Goal: Use online tool/utility: Utilize a website feature to perform a specific function

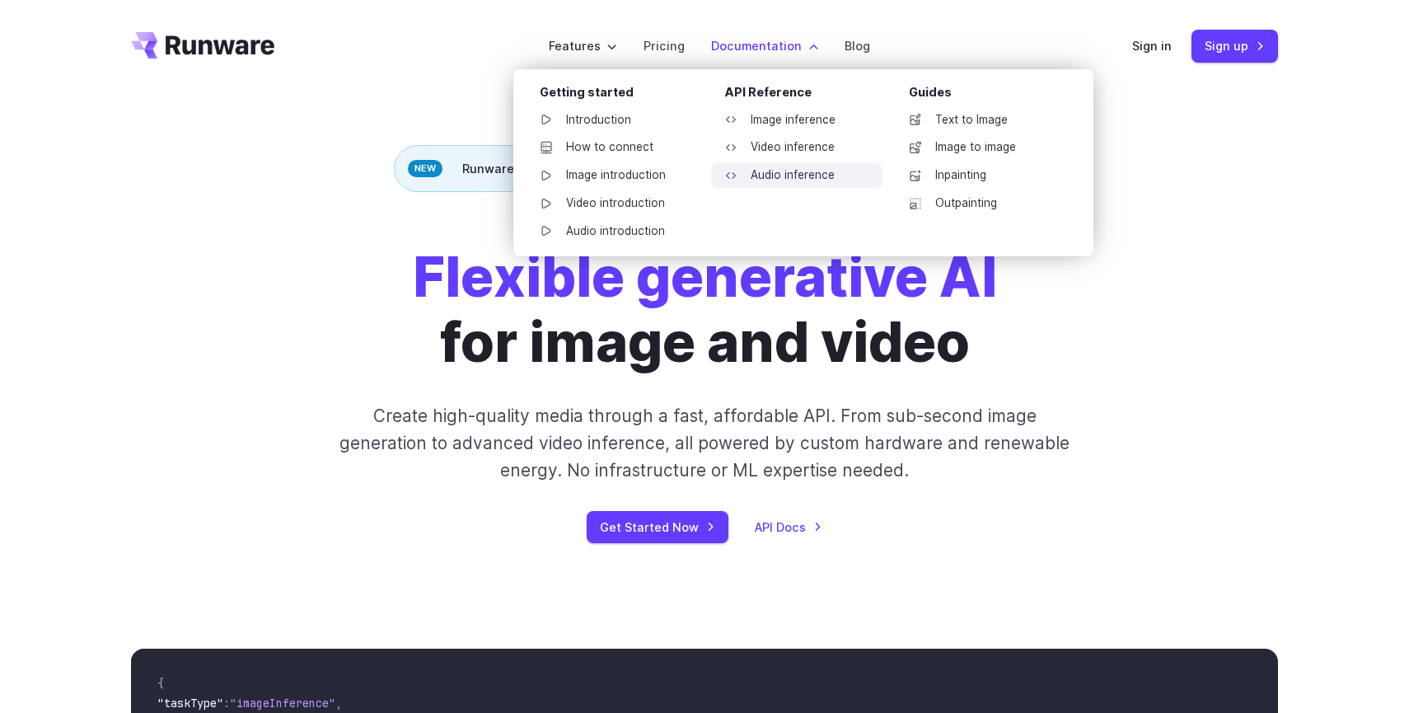
click at [795, 188] on link "Audio inference" at bounding box center [796, 175] width 171 height 25
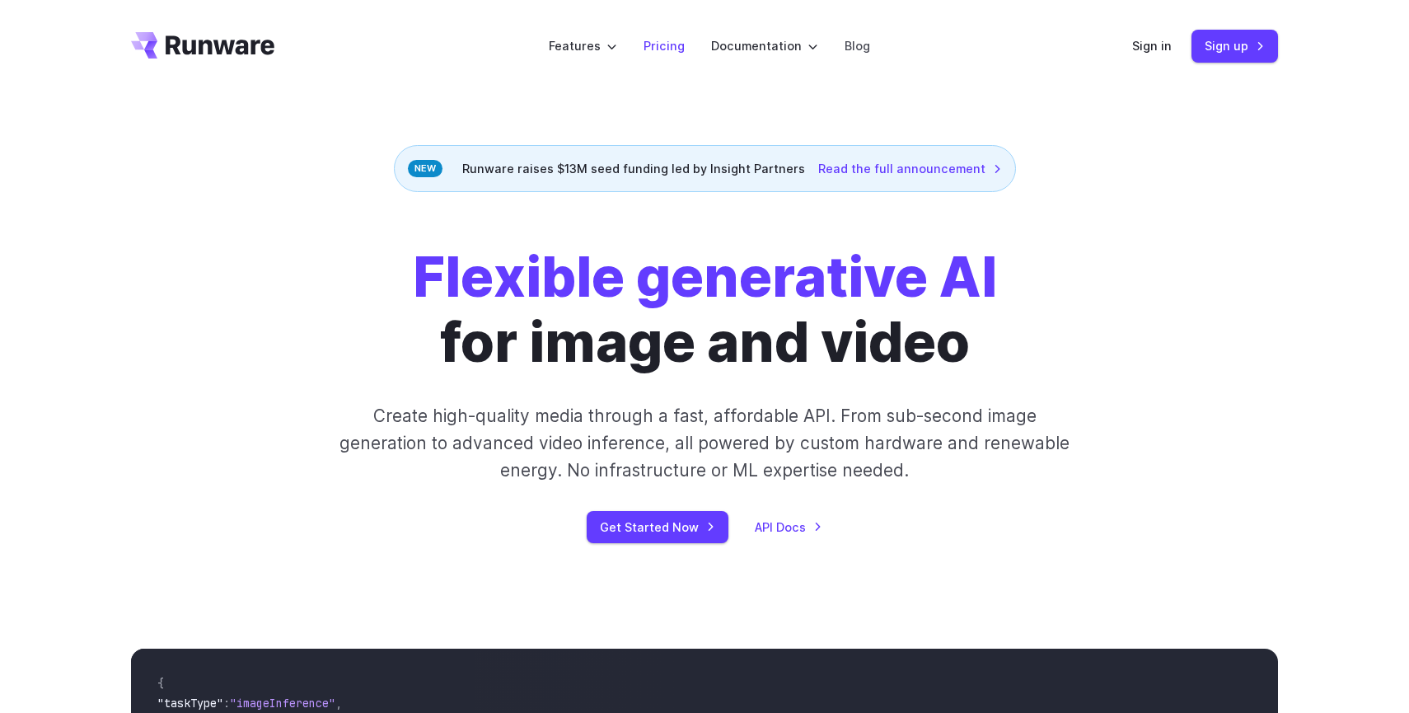
click at [657, 55] on link "Pricing" at bounding box center [664, 45] width 41 height 19
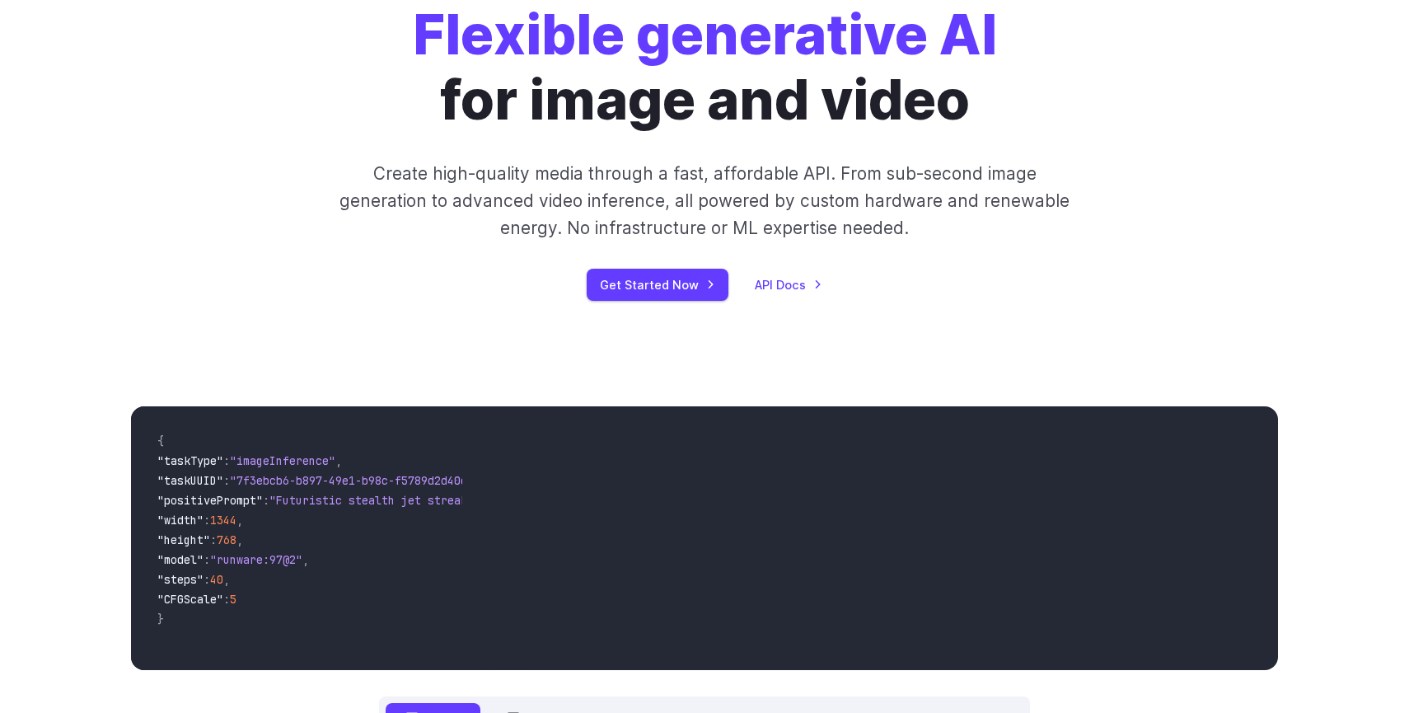
scroll to position [288, 0]
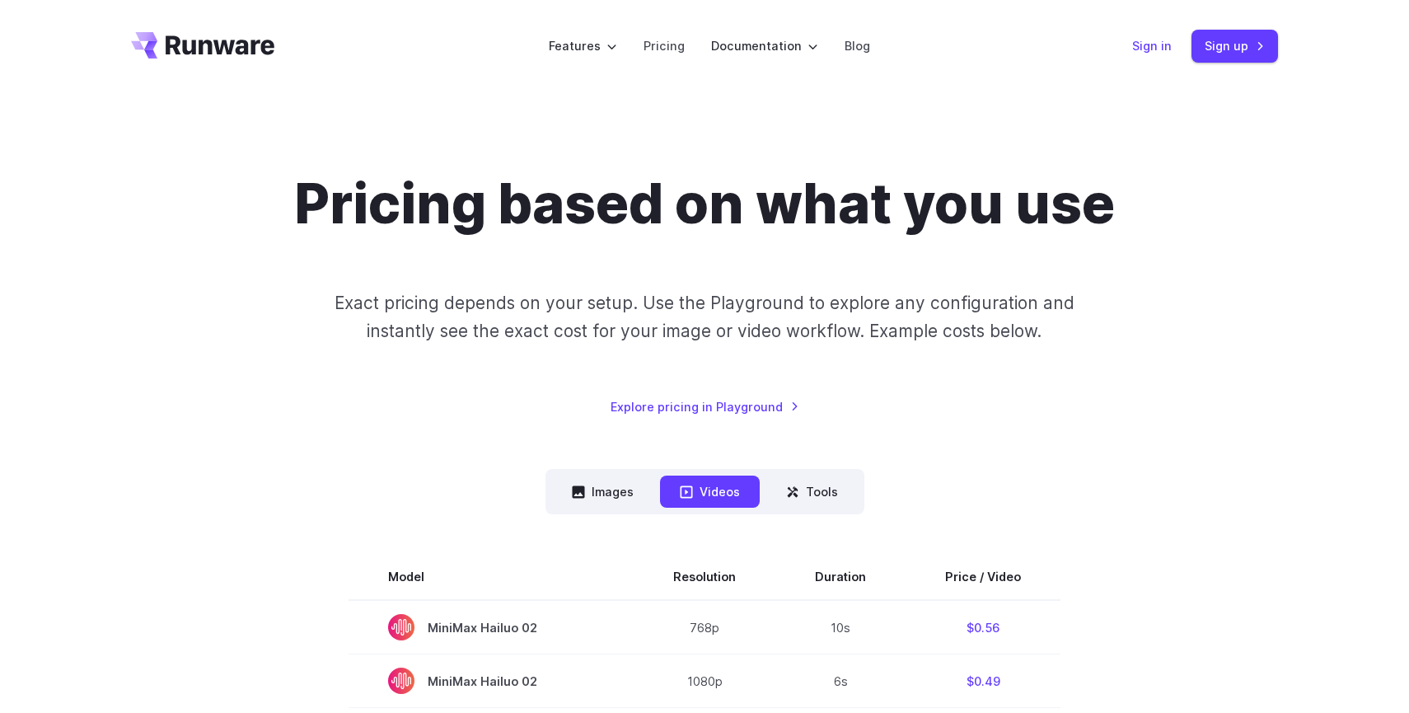
click at [1172, 55] on link "Sign in" at bounding box center [1152, 45] width 40 height 19
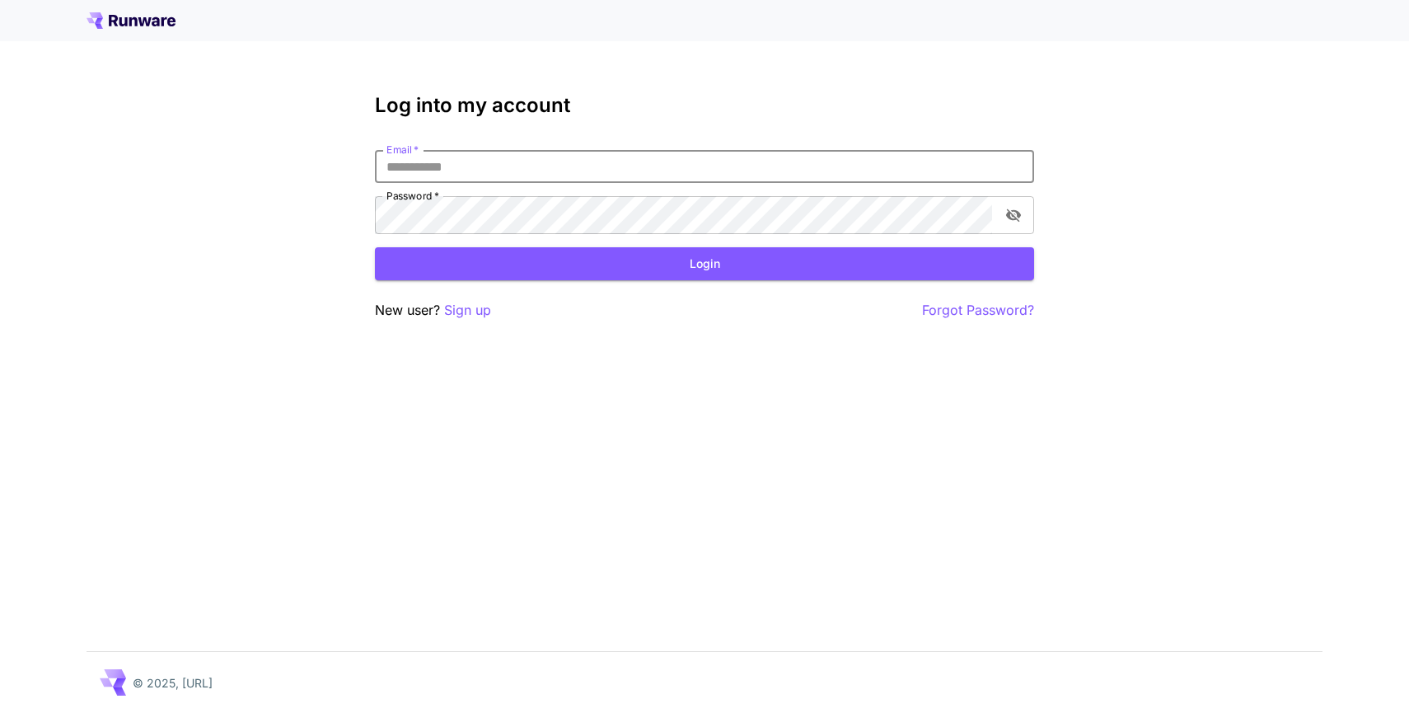
click at [853, 183] on input "Email   *" at bounding box center [704, 166] width 659 height 33
type input "**********"
click at [652, 281] on button "Login" at bounding box center [704, 264] width 659 height 34
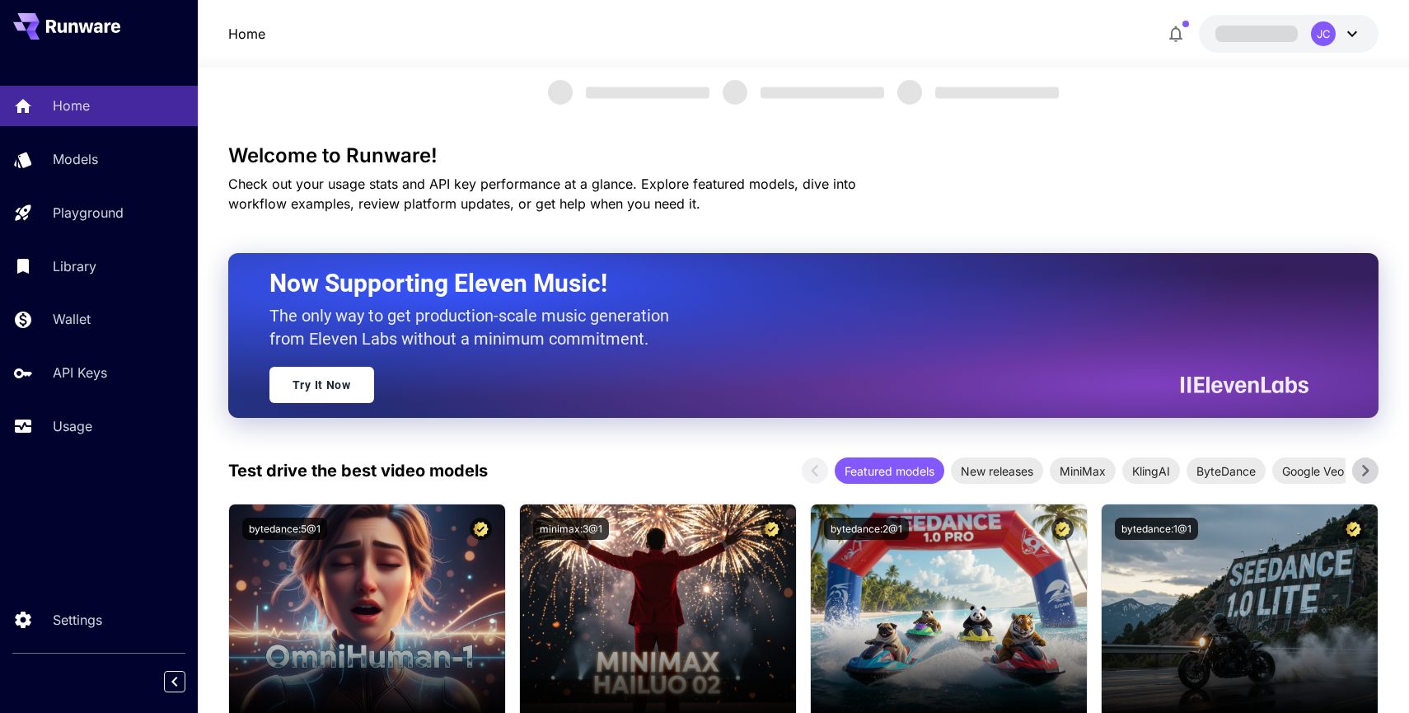
scroll to position [34, 0]
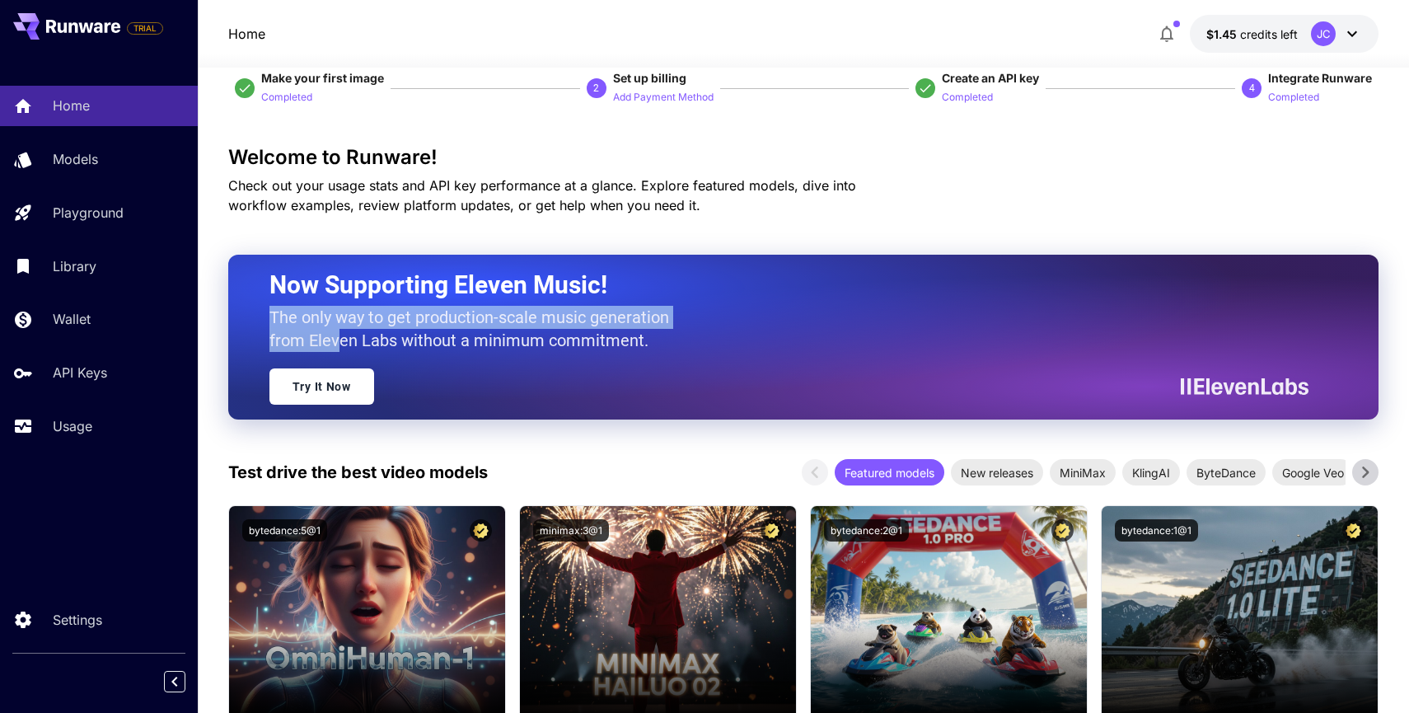
drag, startPoint x: 519, startPoint y: 335, endPoint x: 518, endPoint y: 378, distance: 43.7
click at [518, 378] on div "Now Supporting Eleven Music! The only way to get production-scale music generat…" at bounding box center [783, 336] width 1028 height 135
click at [374, 404] on link "Try It Now" at bounding box center [321, 386] width 105 height 36
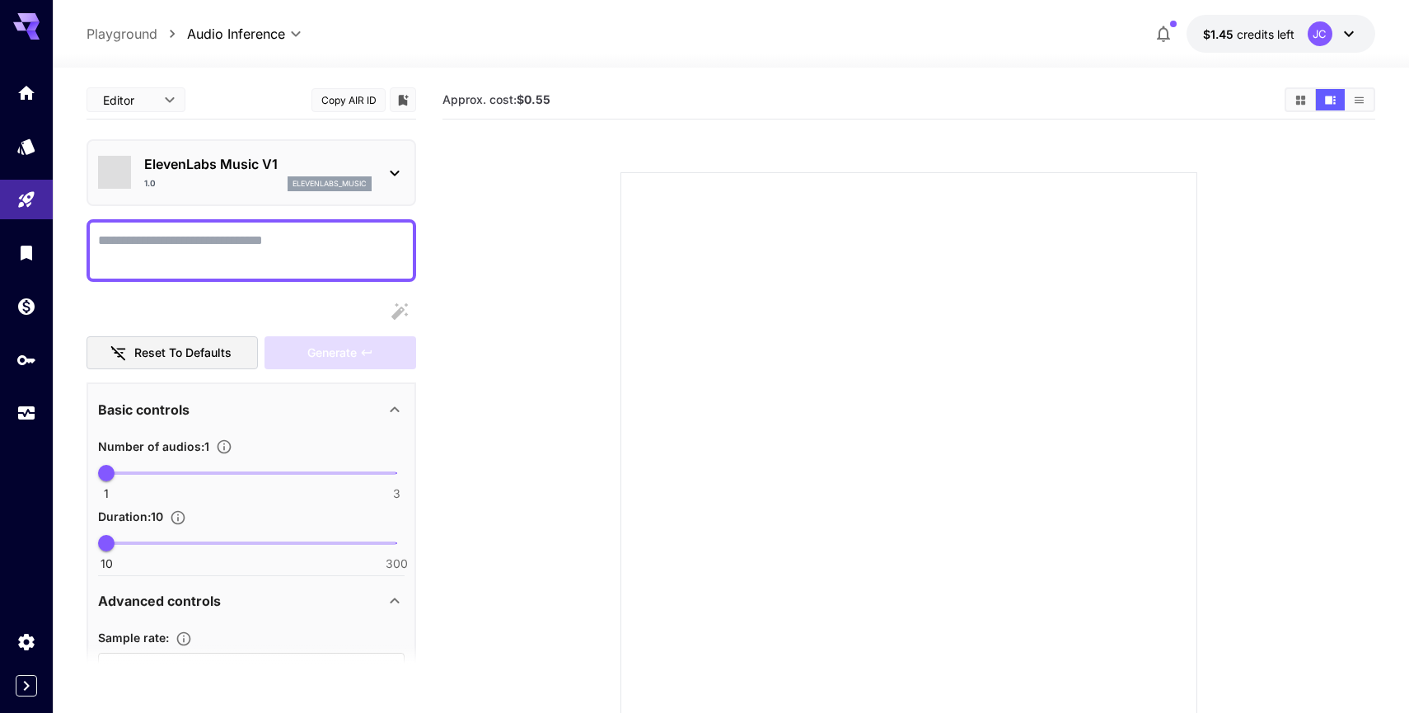
click at [388, 183] on icon at bounding box center [395, 173] width 20 height 20
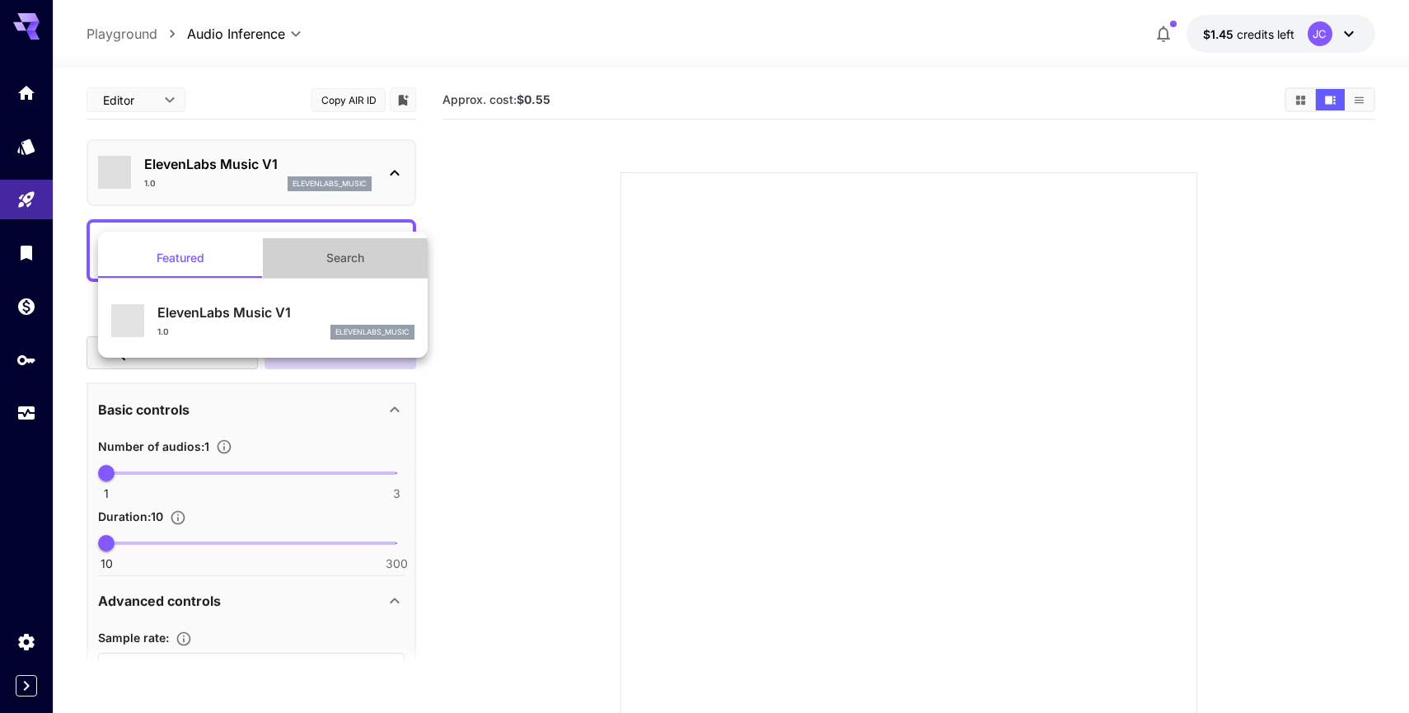
click at [338, 260] on button "Search" at bounding box center [345, 258] width 165 height 40
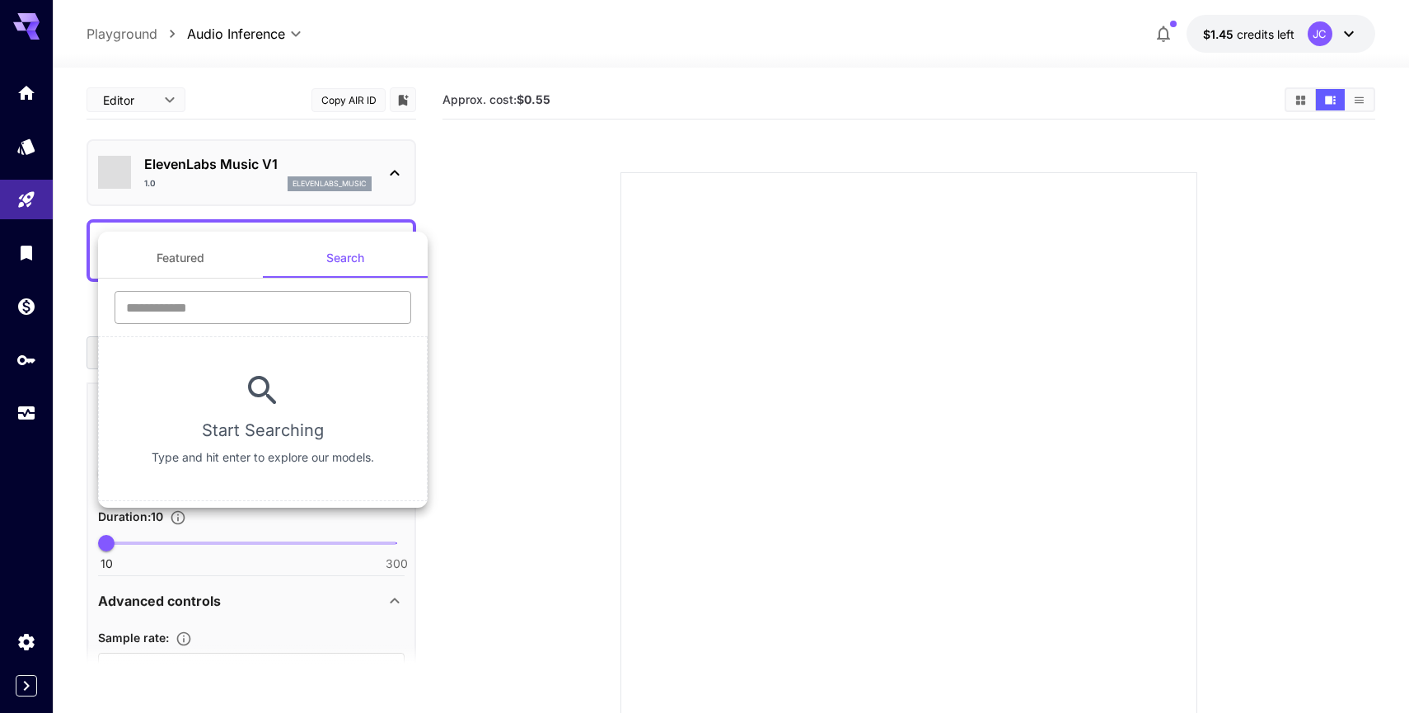
click at [311, 313] on input "text" at bounding box center [263, 307] width 297 height 33
type input "*"
type input "*****"
click at [28, 214] on div at bounding box center [704, 356] width 1409 height 713
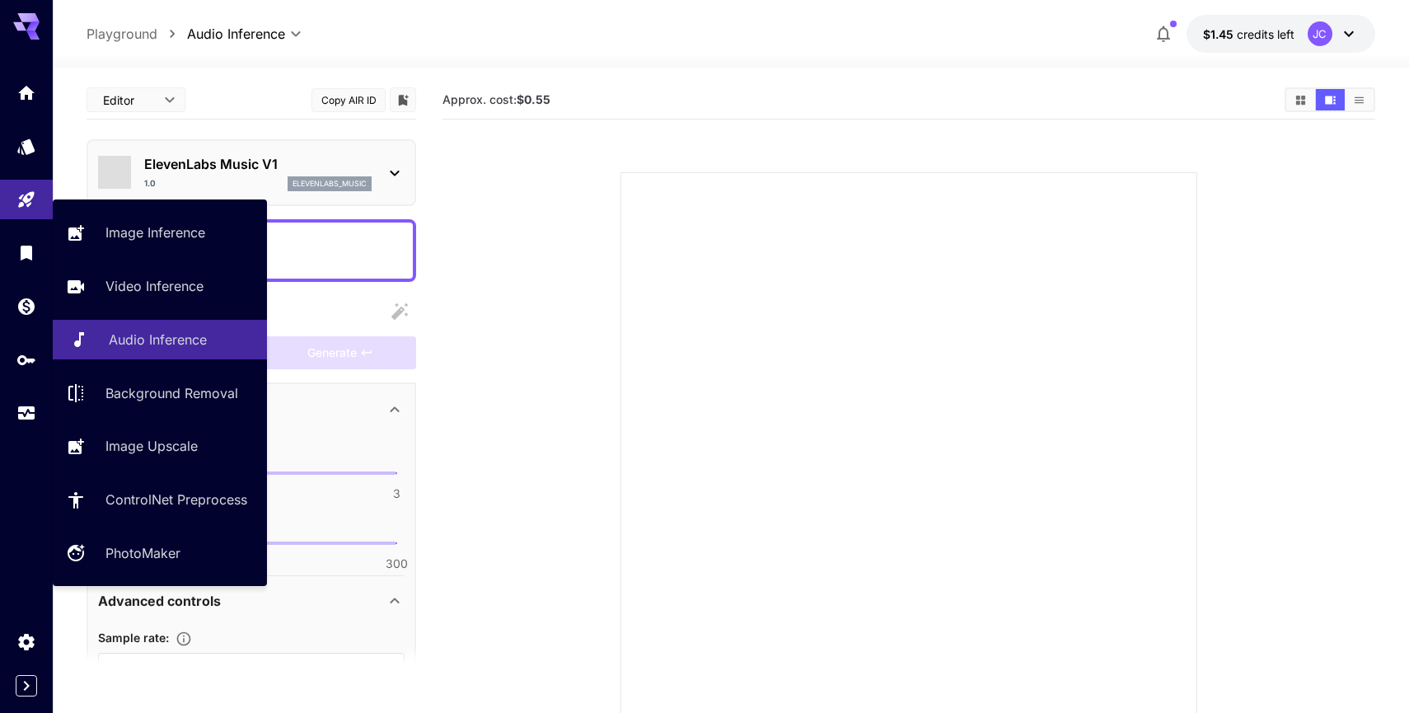
click at [147, 349] on p "Audio Inference" at bounding box center [158, 340] width 98 height 20
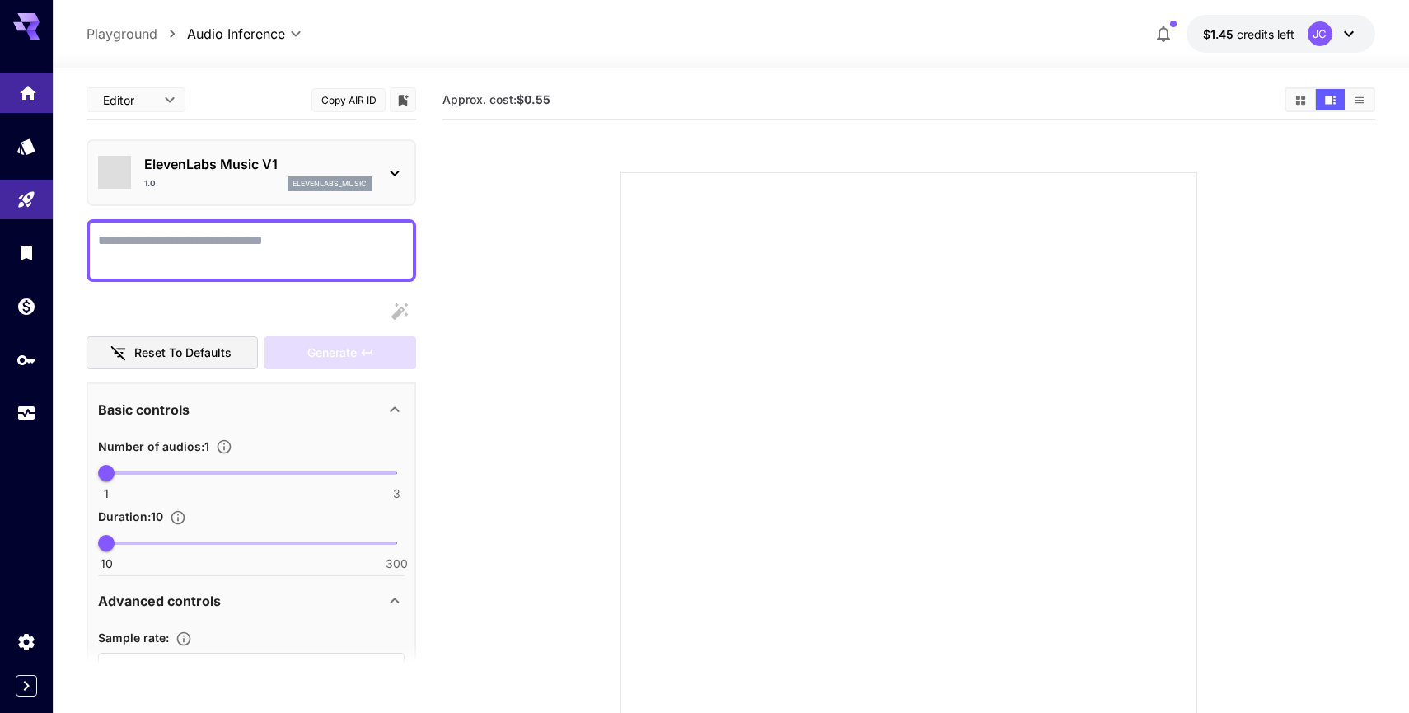
click at [31, 91] on icon "Home" at bounding box center [28, 88] width 16 height 14
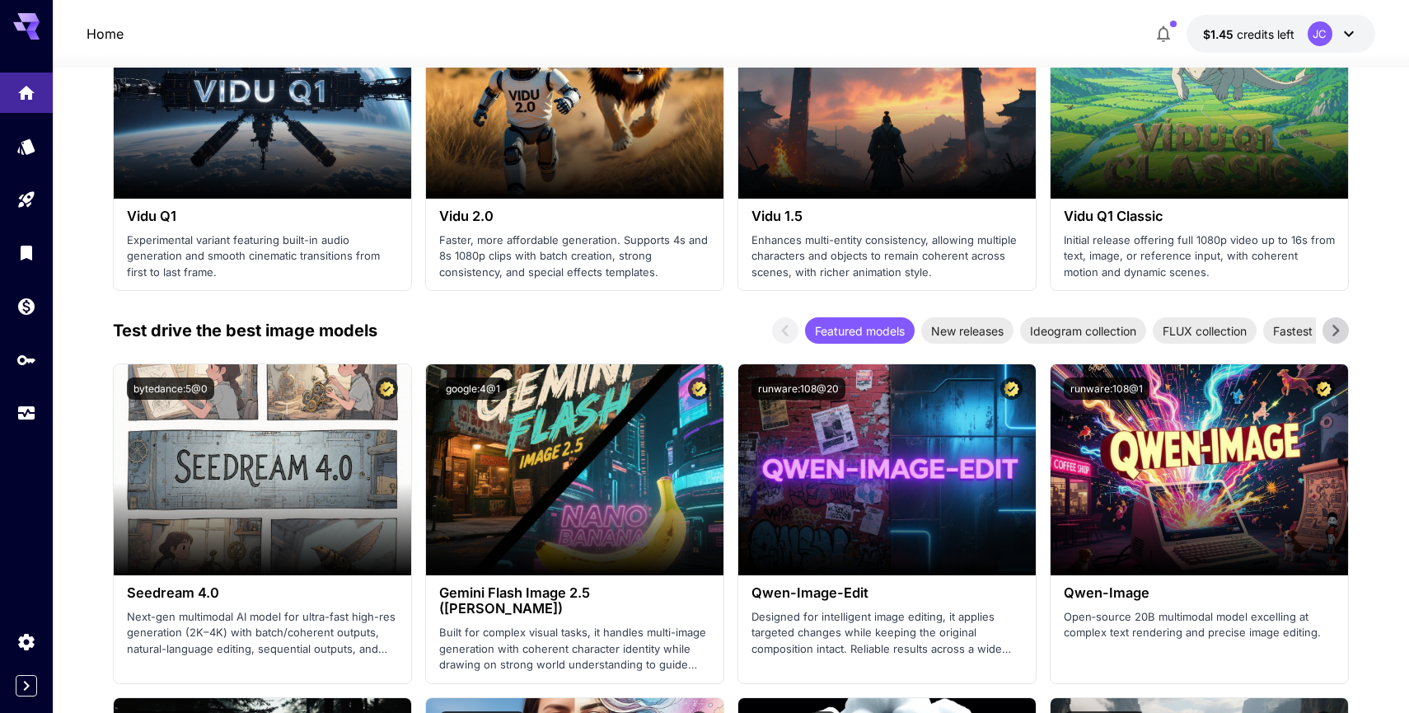
scroll to position [1828, 0]
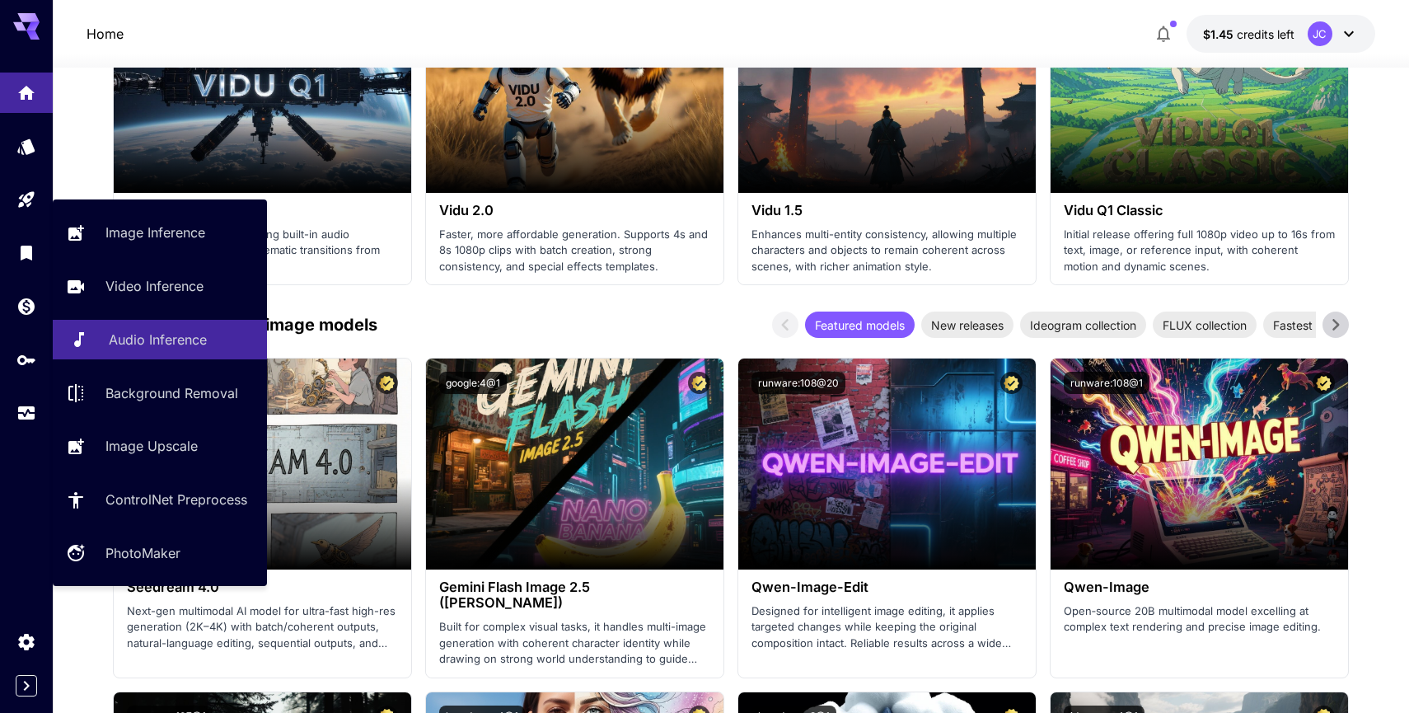
click at [152, 349] on p "Audio Inference" at bounding box center [158, 340] width 98 height 20
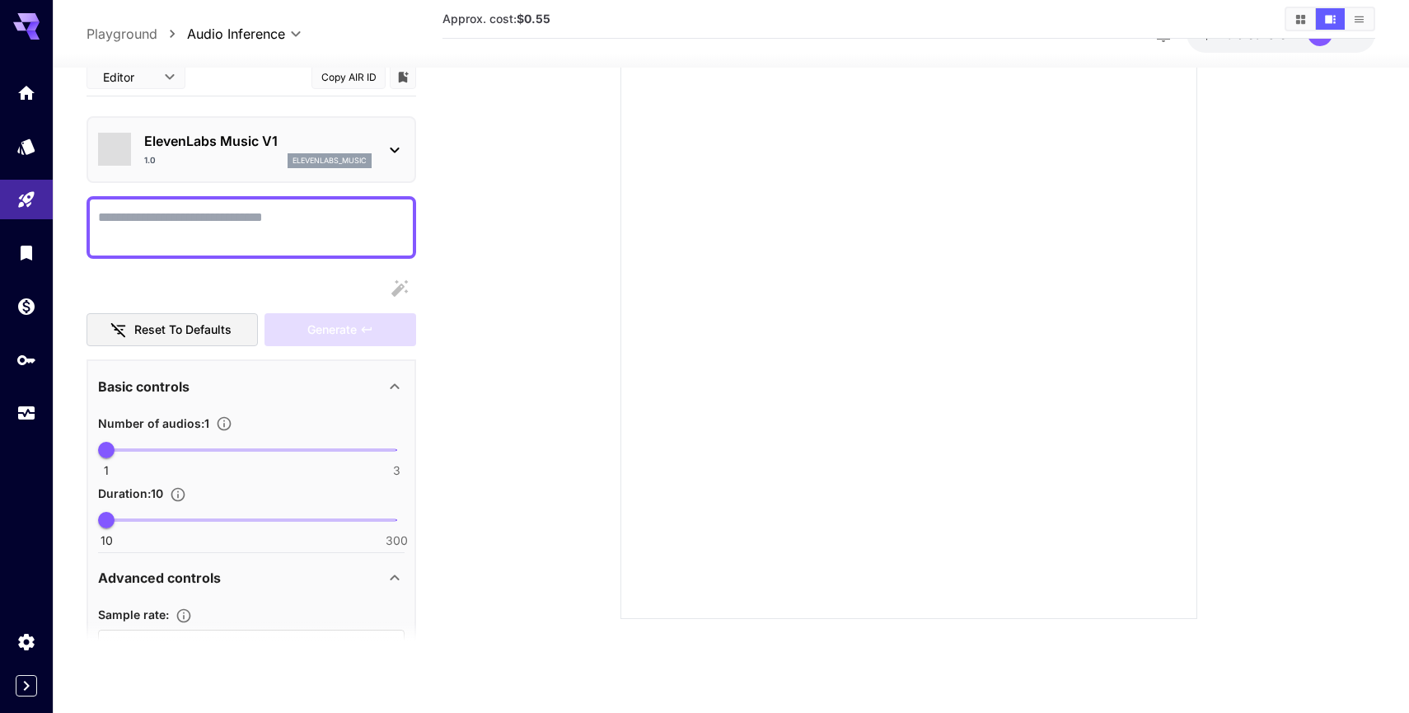
click at [393, 145] on icon at bounding box center [395, 149] width 20 height 20
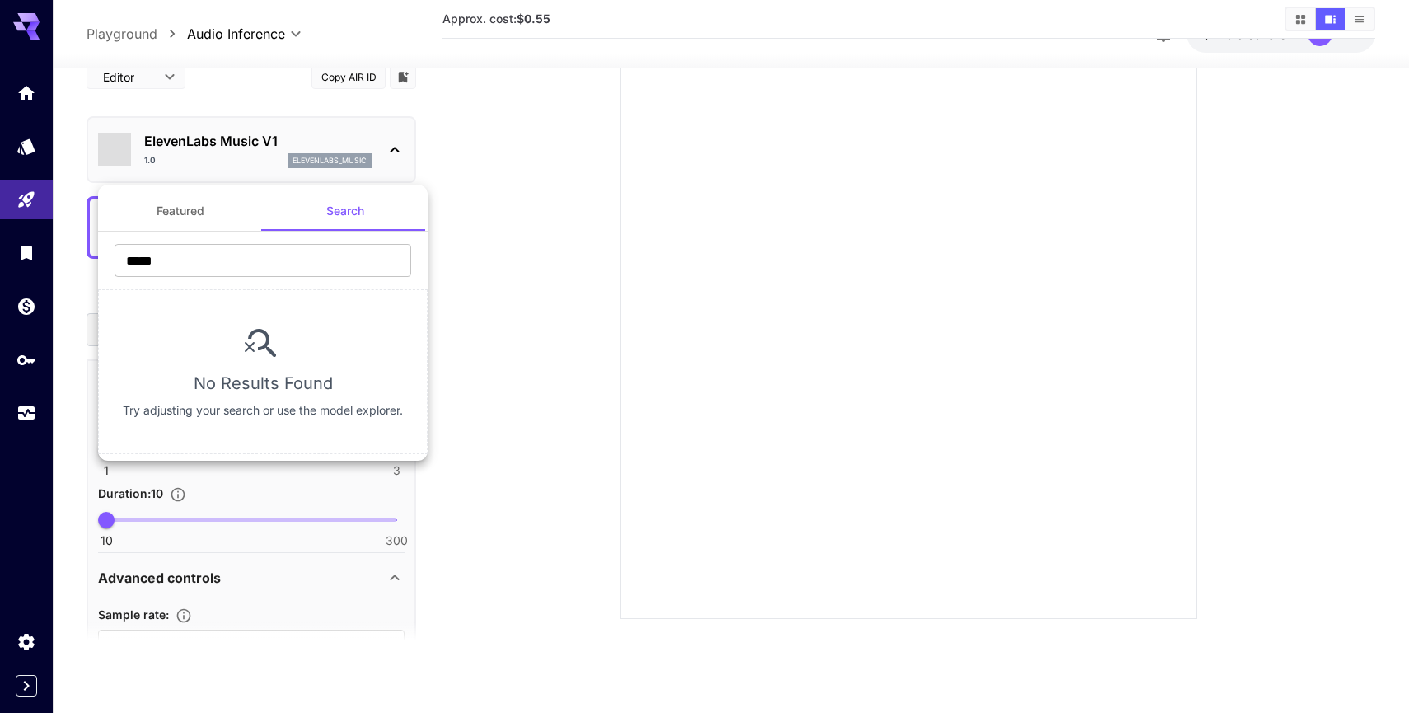
click at [508, 156] on div at bounding box center [704, 356] width 1409 height 713
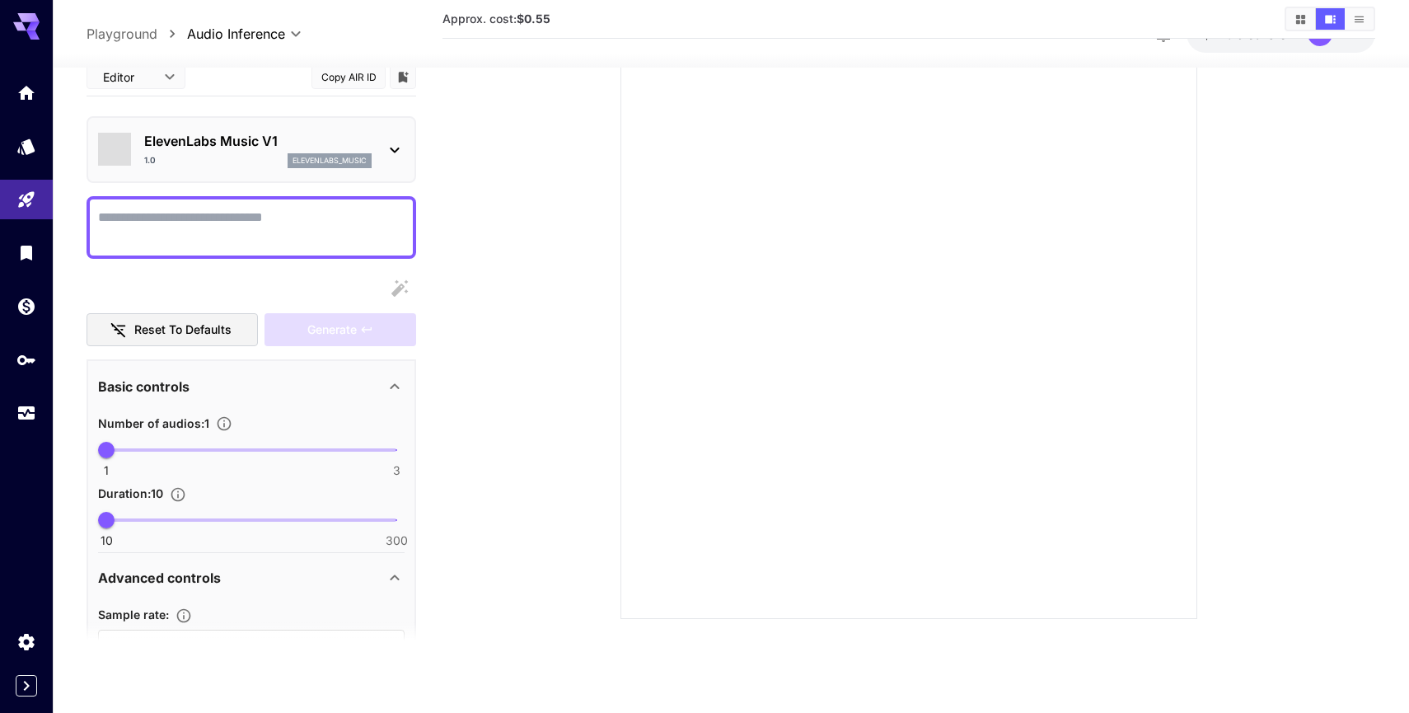
click at [392, 152] on icon at bounding box center [395, 149] width 20 height 20
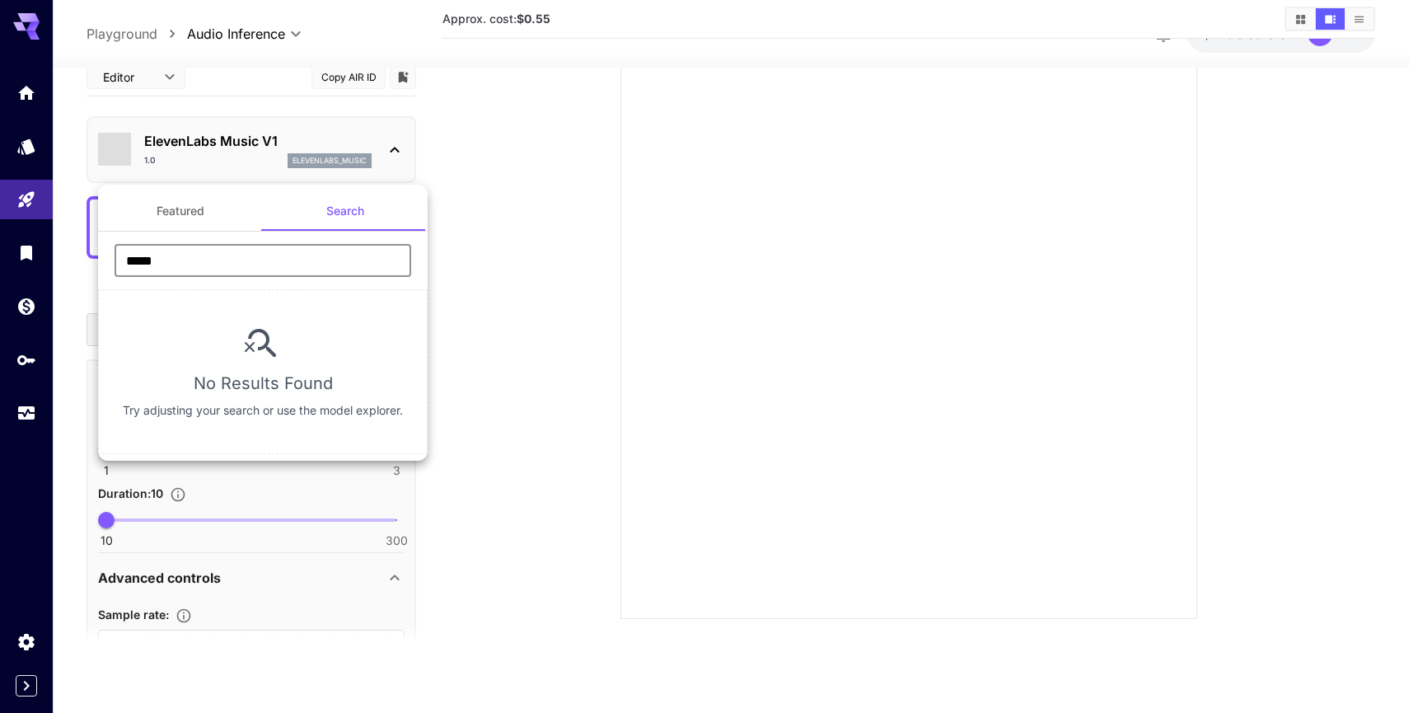
click at [295, 253] on input "*****" at bounding box center [263, 260] width 297 height 33
click at [203, 206] on button "Featured" at bounding box center [180, 211] width 165 height 40
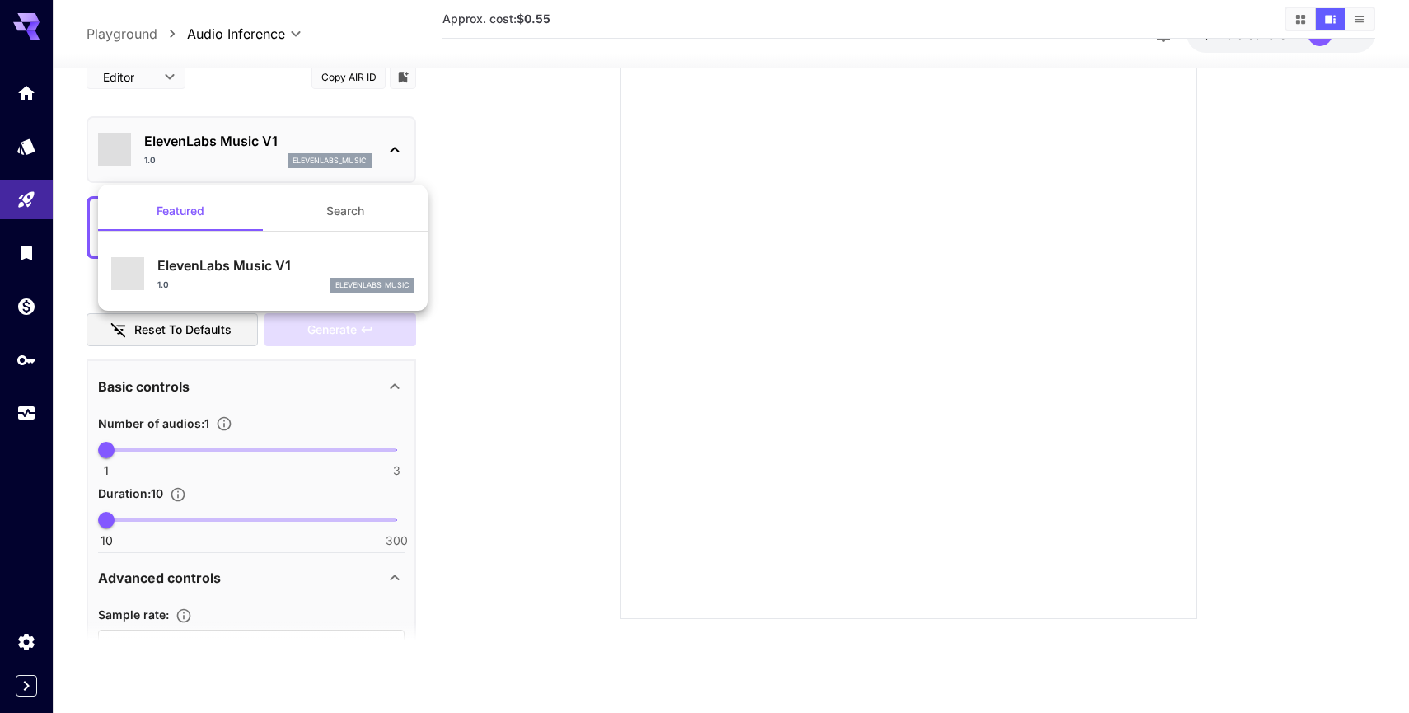
click at [488, 256] on div at bounding box center [704, 356] width 1409 height 713
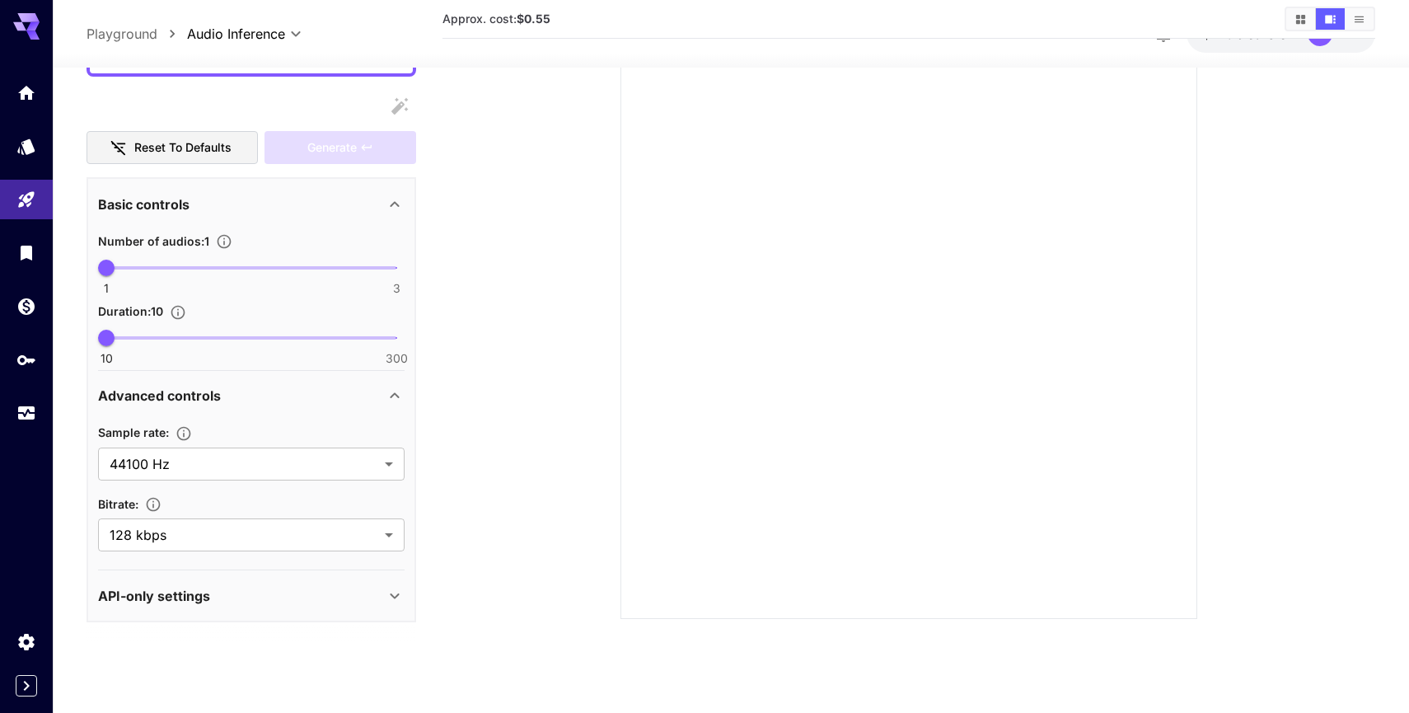
scroll to position [132, 0]
